Goal: Information Seeking & Learning: Learn about a topic

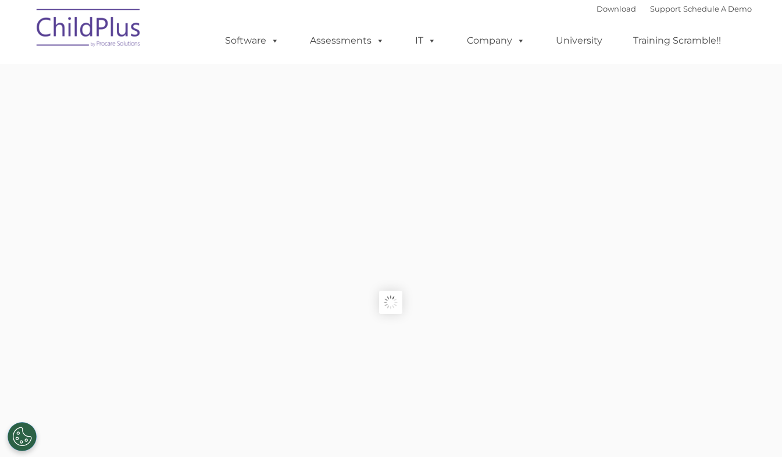
type input ""
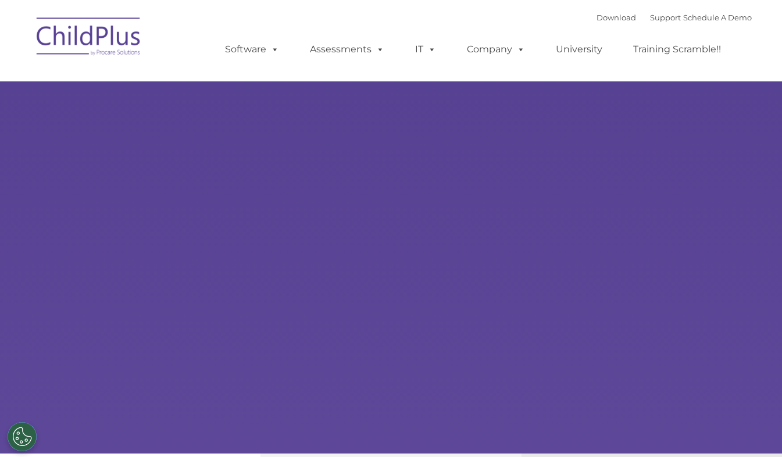
select select "MEDIUM"
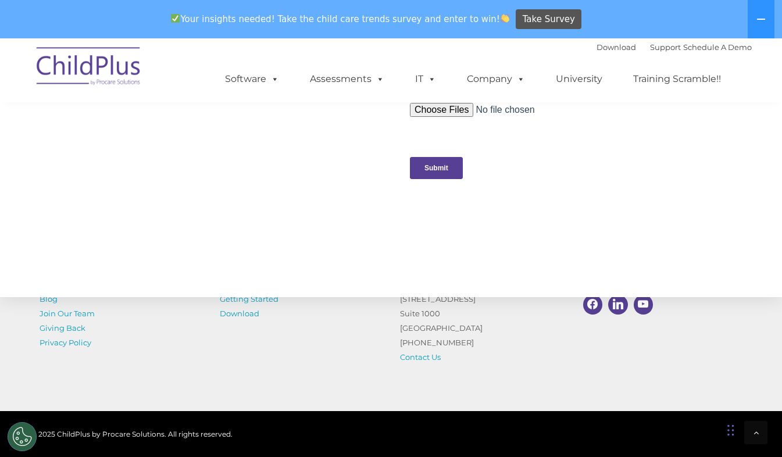
scroll to position [1315, 0]
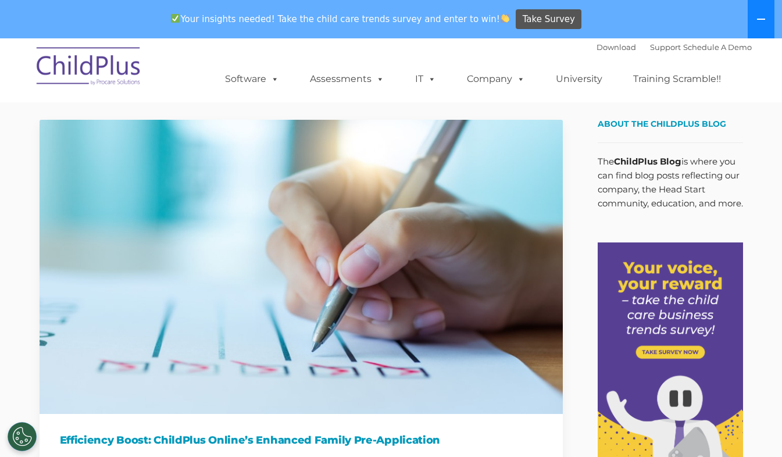
click at [761, 18] on icon at bounding box center [760, 19] width 9 height 9
